Goal: Task Accomplishment & Management: Manage account settings

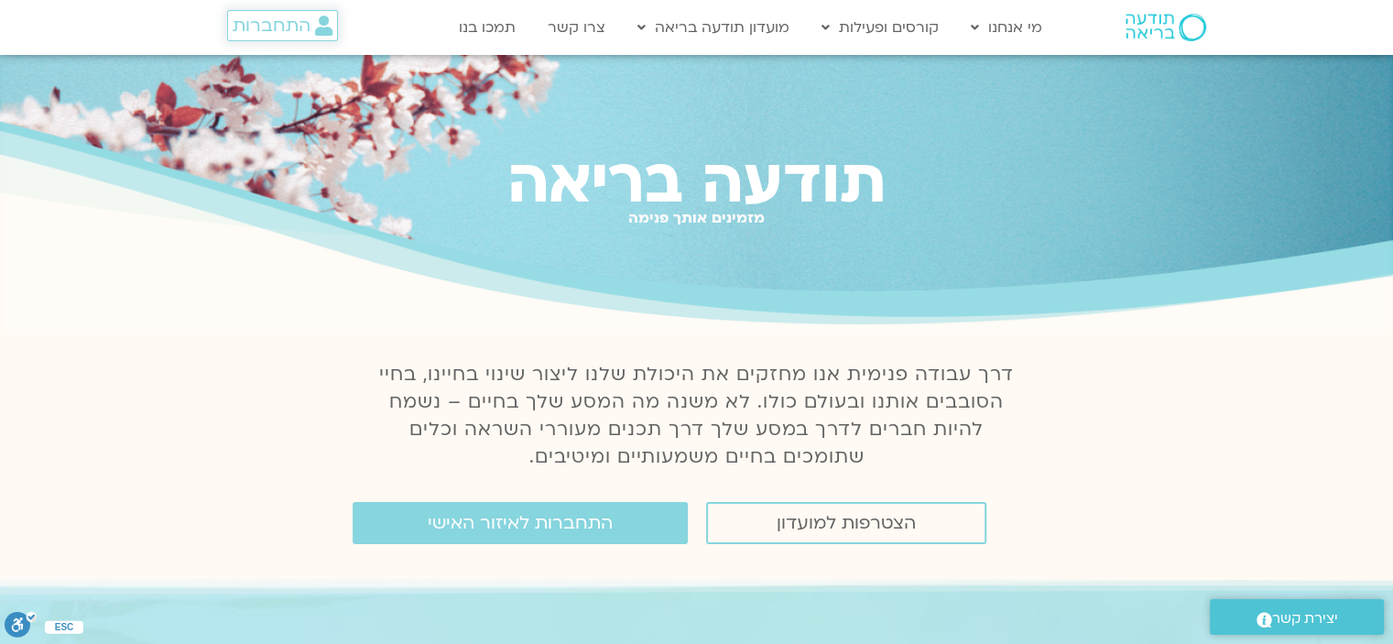
click at [267, 28] on span "התחברות" at bounding box center [272, 26] width 78 height 20
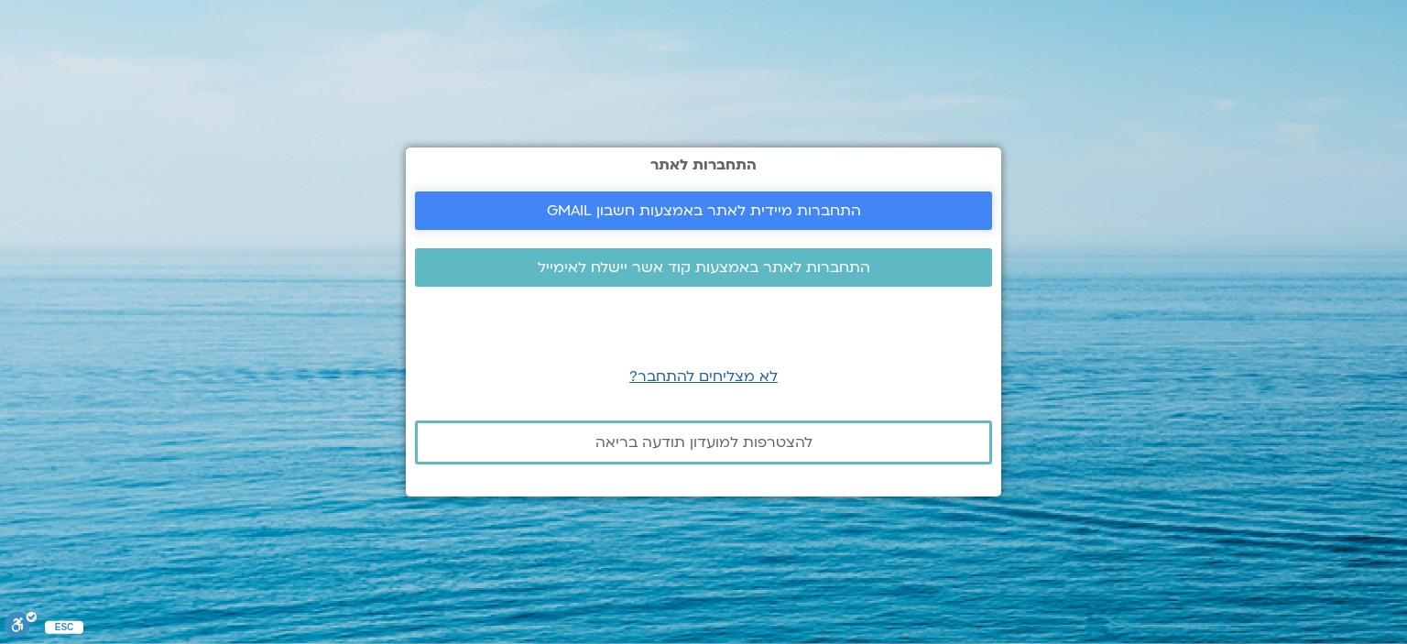
click at [661, 202] on span "התחברות מיידית לאתר באמצעות חשבון GMAIL" at bounding box center [704, 210] width 314 height 16
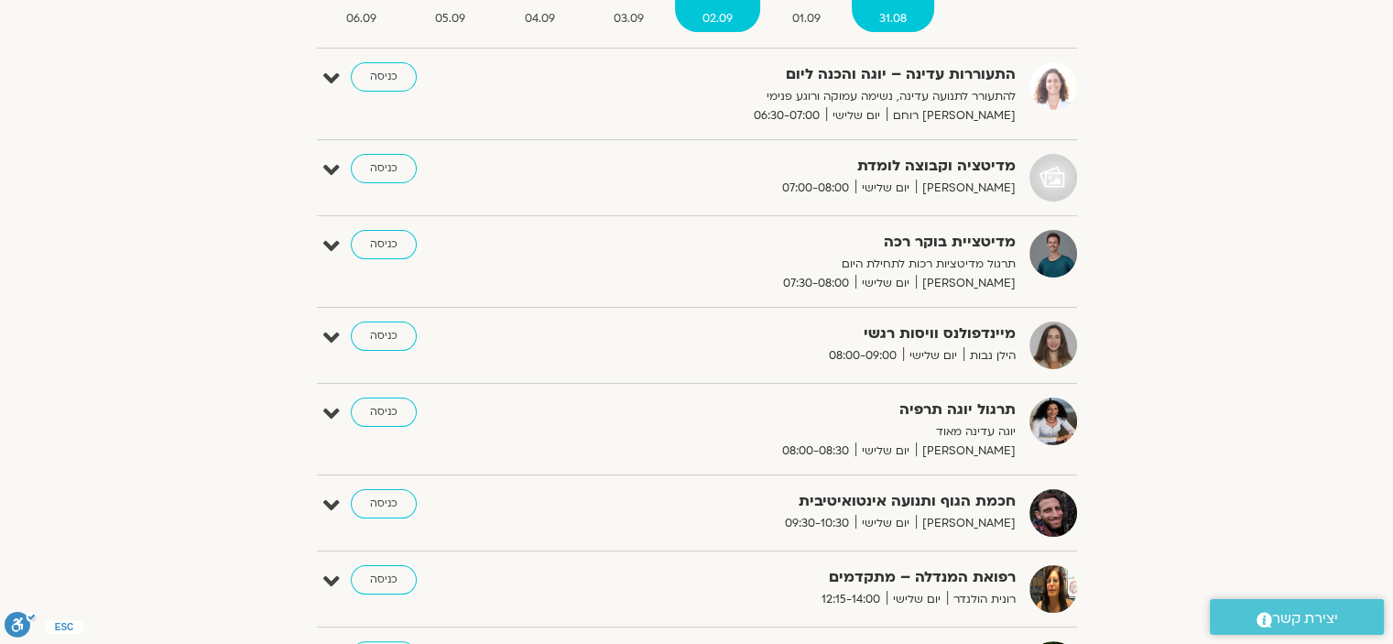
scroll to position [275, 0]
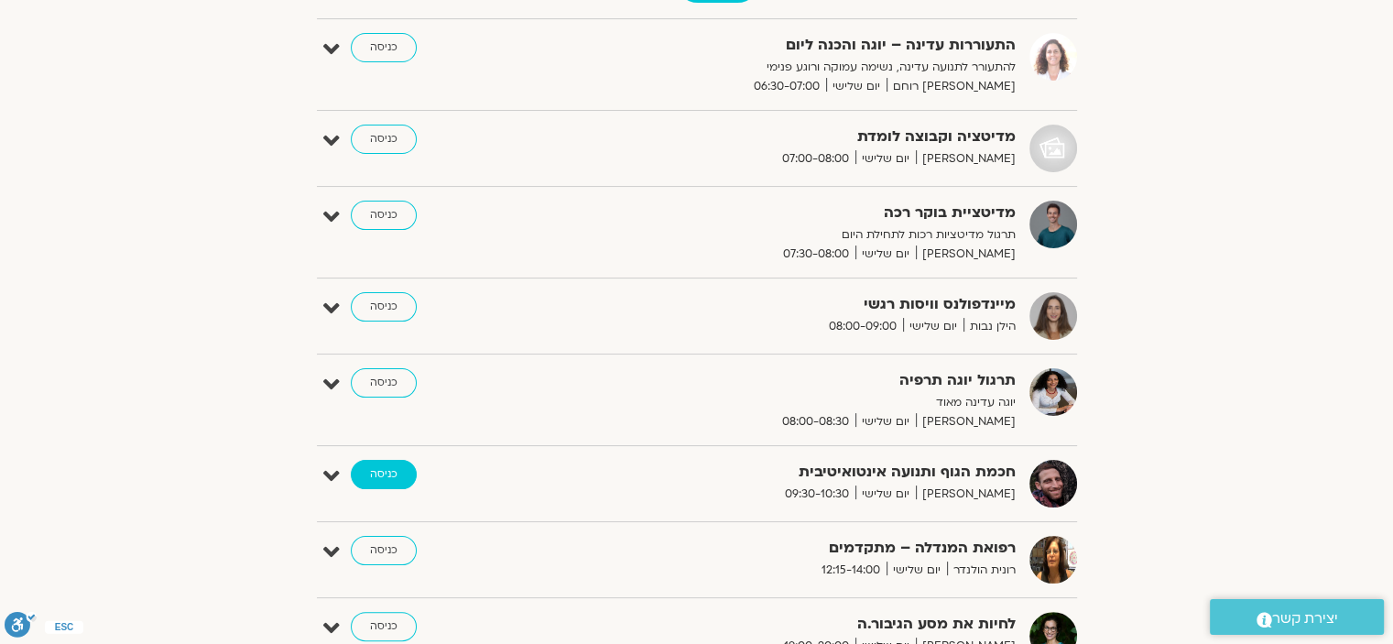
click at [370, 473] on link "כניסה" at bounding box center [384, 474] width 66 height 29
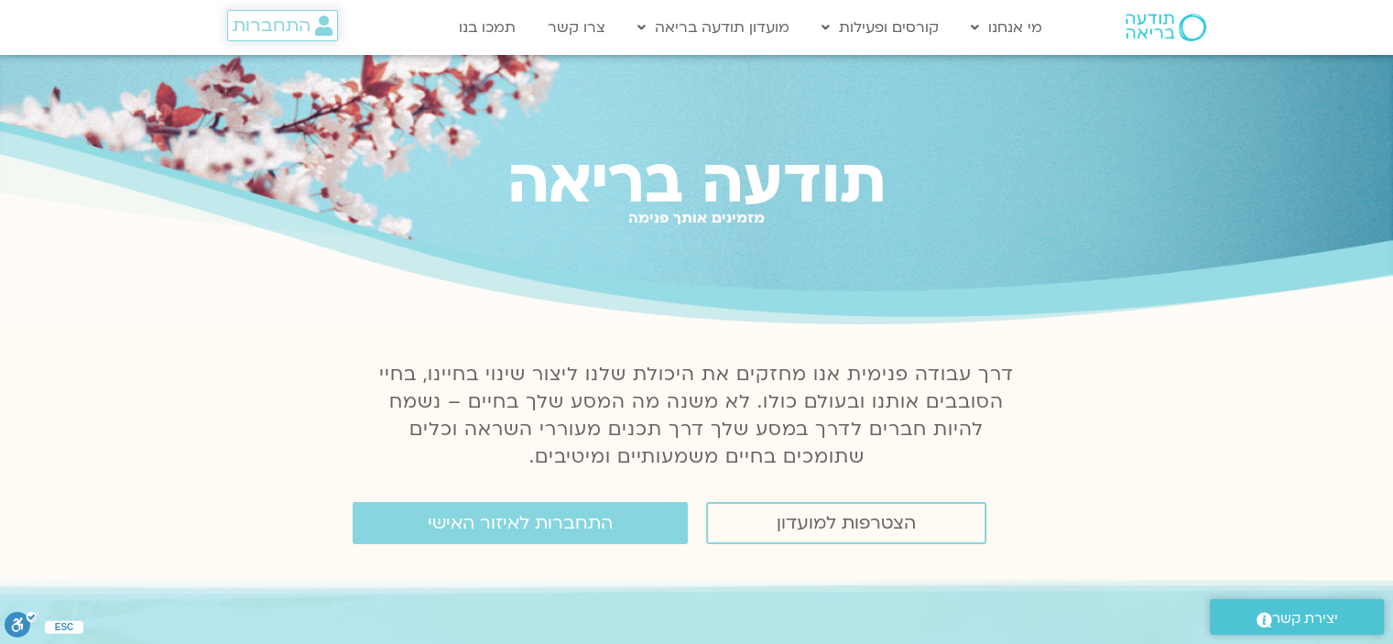
click at [278, 32] on span "התחברות" at bounding box center [272, 26] width 78 height 20
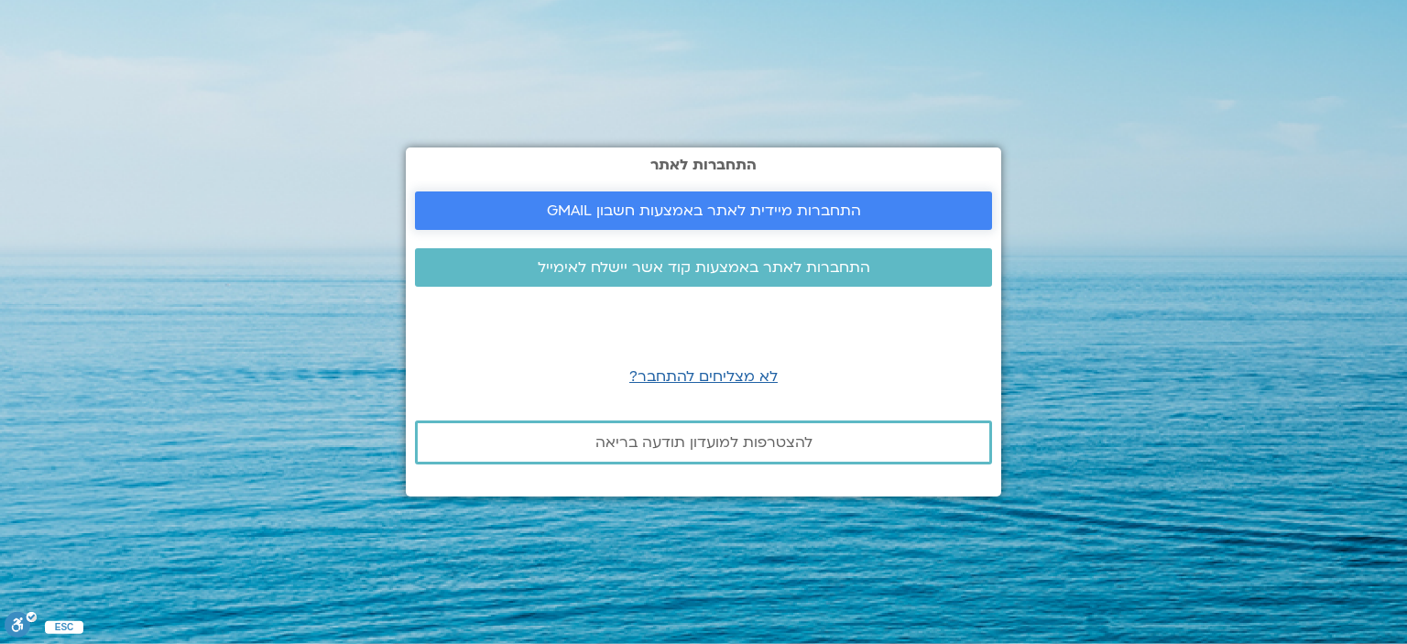
click at [635, 204] on span "התחברות מיידית לאתר באמצעות חשבון GMAIL" at bounding box center [704, 210] width 314 height 16
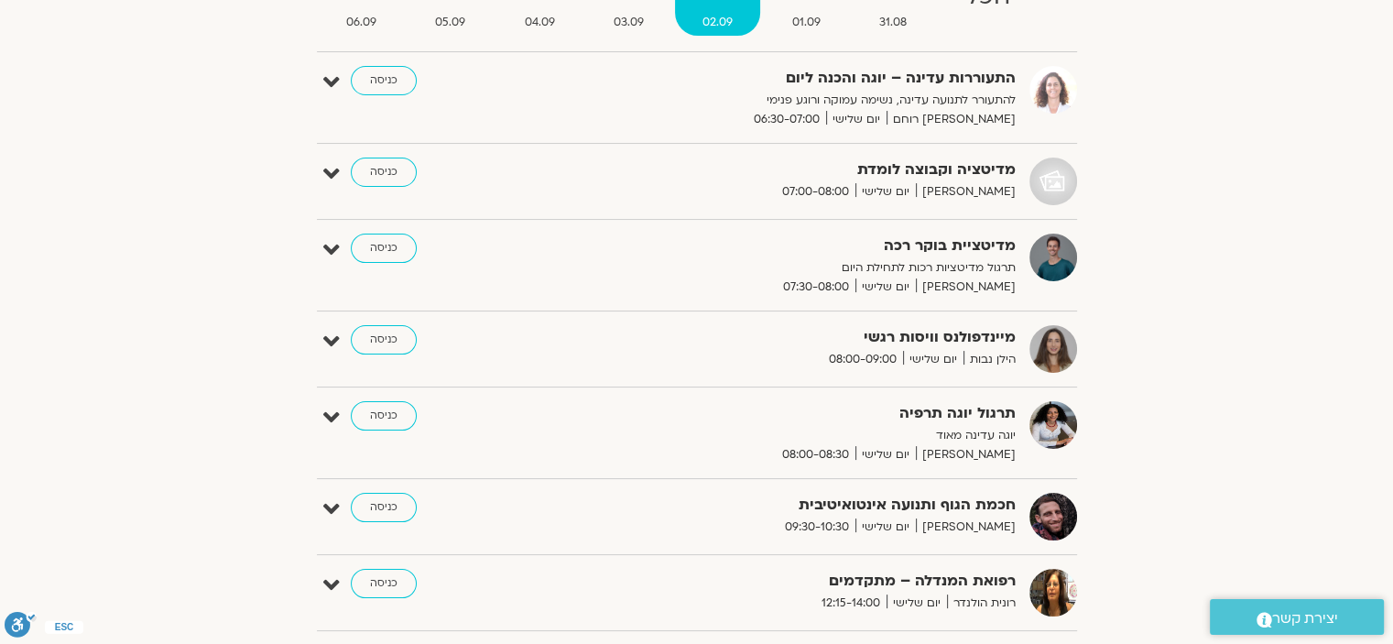
scroll to position [366, 0]
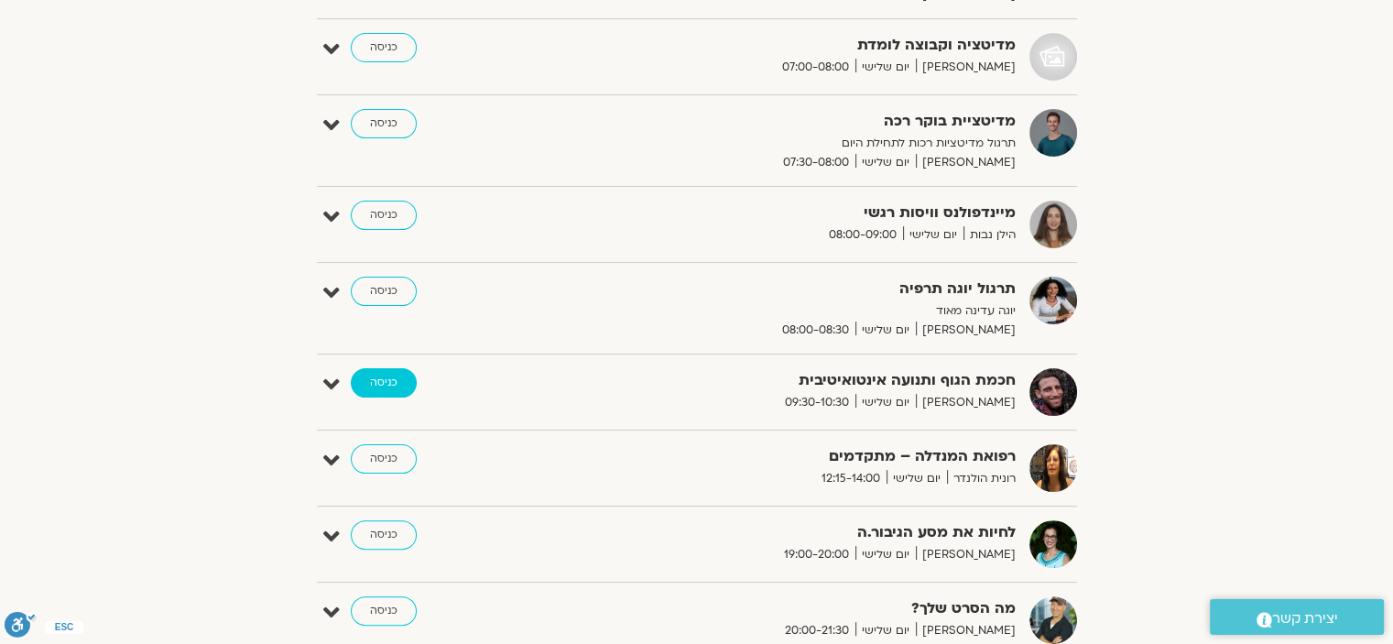
click at [387, 380] on link "כניסה" at bounding box center [384, 382] width 66 height 29
